Goal: Complete application form

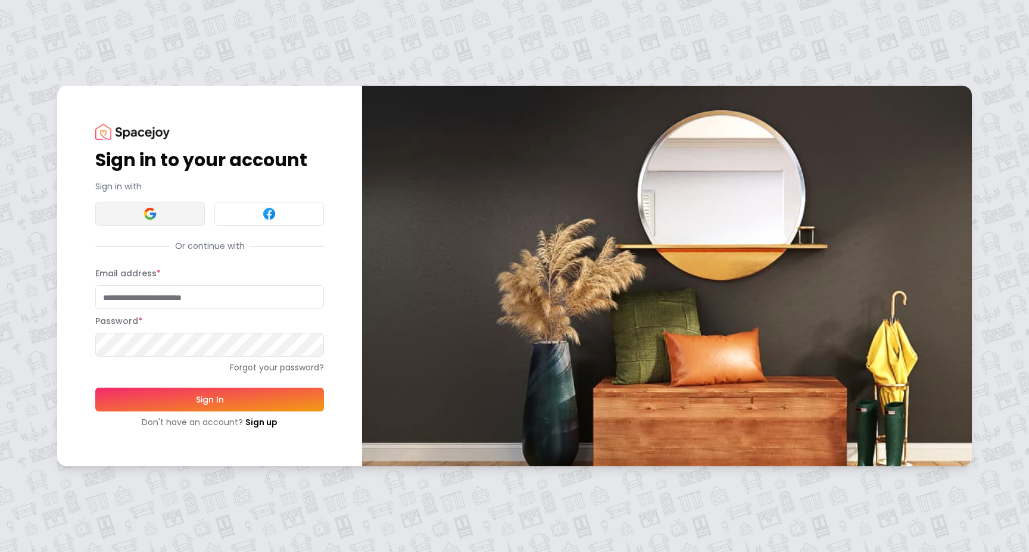
click at [182, 220] on button at bounding box center [150, 214] width 110 height 24
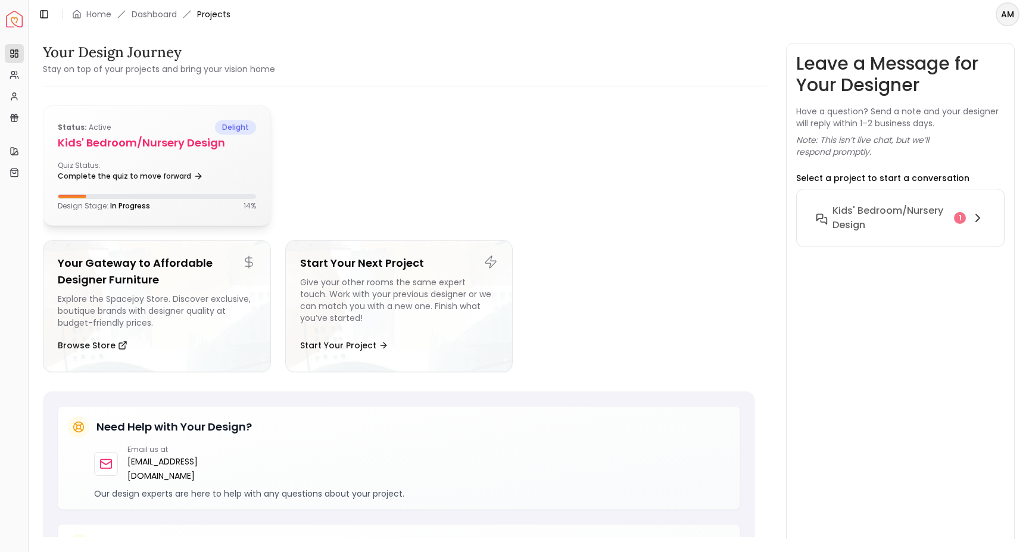
click at [181, 164] on div "Quiz Status: Complete the quiz to move forward" at bounding box center [157, 173] width 198 height 24
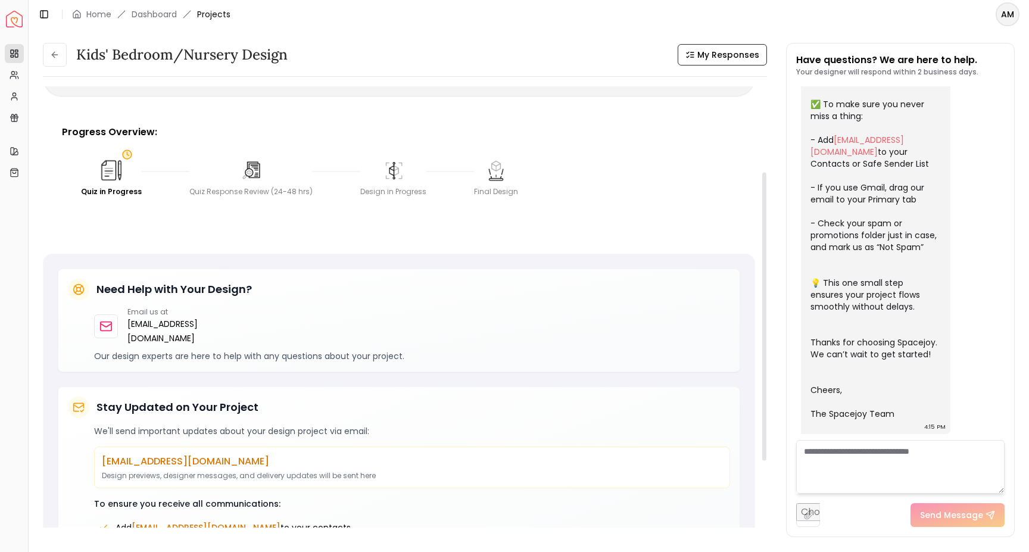
scroll to position [138, 0]
click at [111, 173] on img at bounding box center [111, 168] width 26 height 26
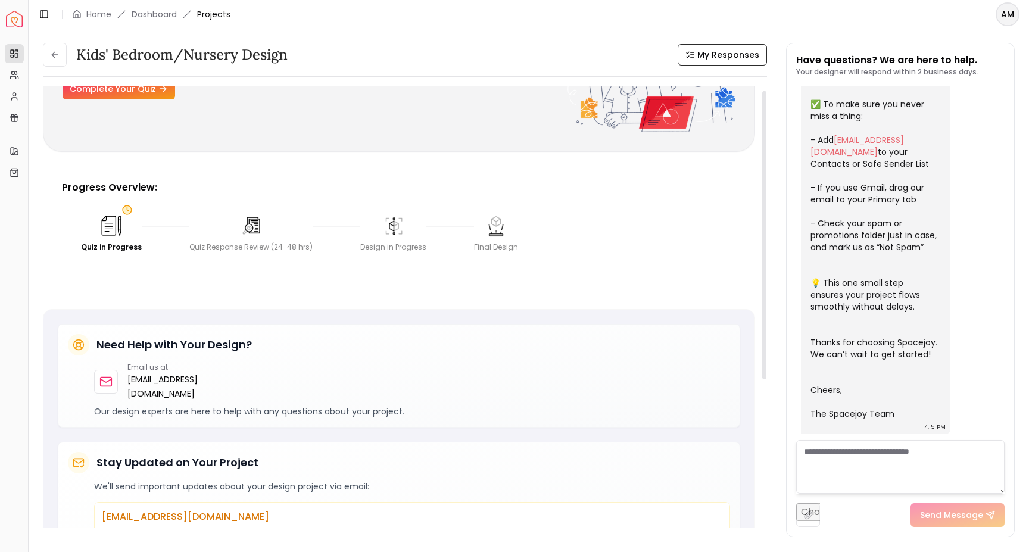
scroll to position [0, 0]
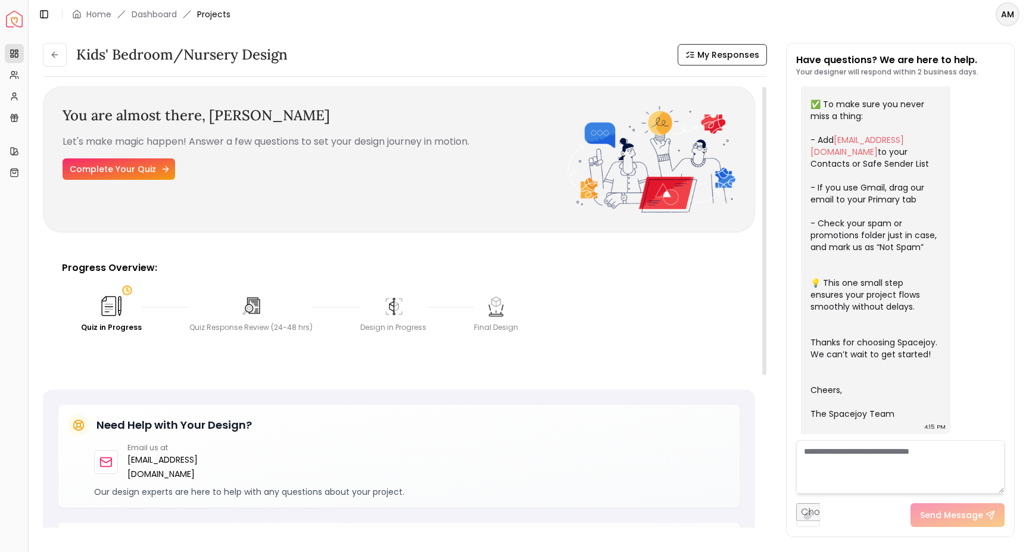
click at [131, 169] on link "Complete Your Quiz" at bounding box center [119, 168] width 113 height 21
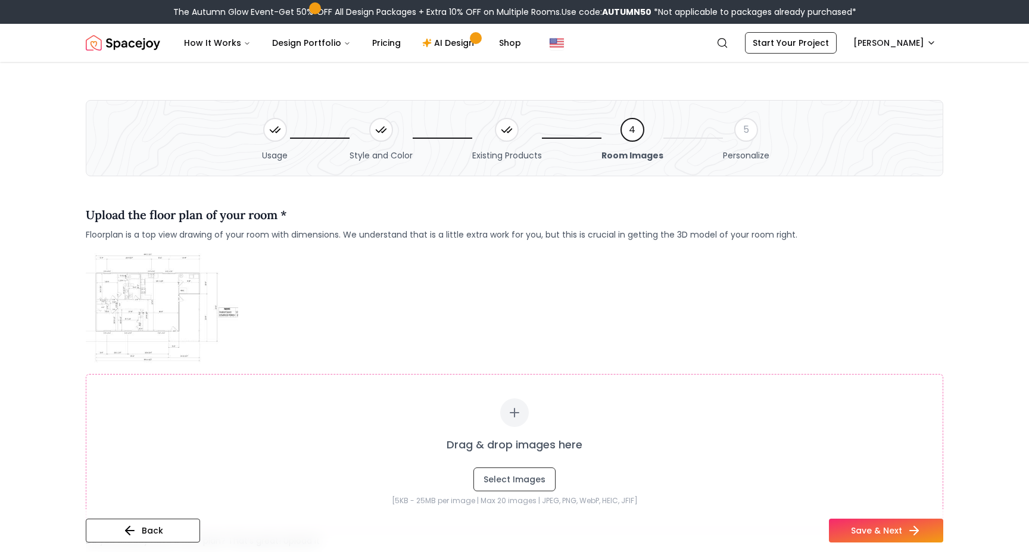
click at [383, 126] on icon at bounding box center [381, 130] width 12 height 12
click at [509, 129] on icon at bounding box center [506, 129] width 8 height 5
click at [509, 155] on span "Existing Products" at bounding box center [507, 156] width 70 height 12
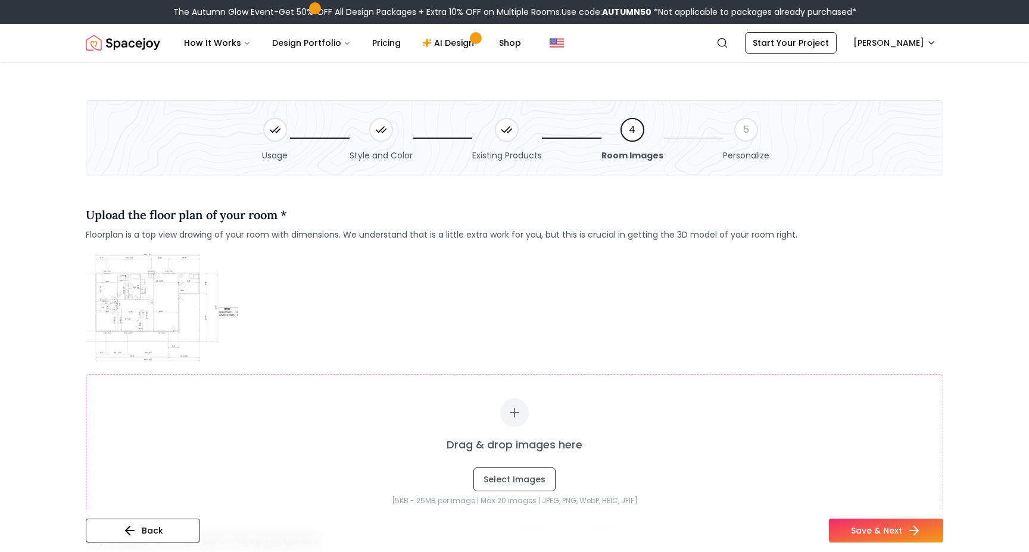
click at [369, 158] on span "Style and Color" at bounding box center [381, 156] width 63 height 12
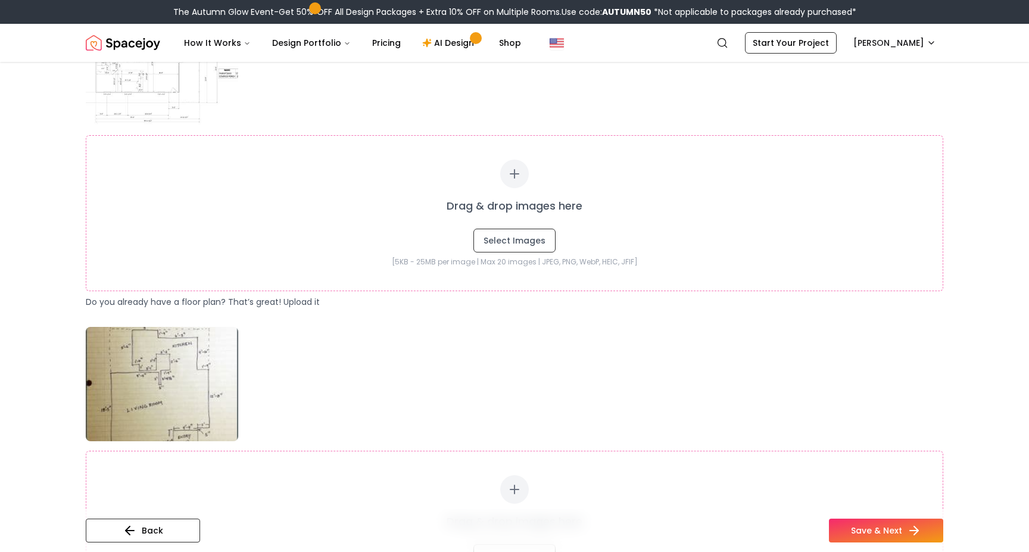
scroll to position [269, 0]
